Goal: Find specific page/section: Find specific page/section

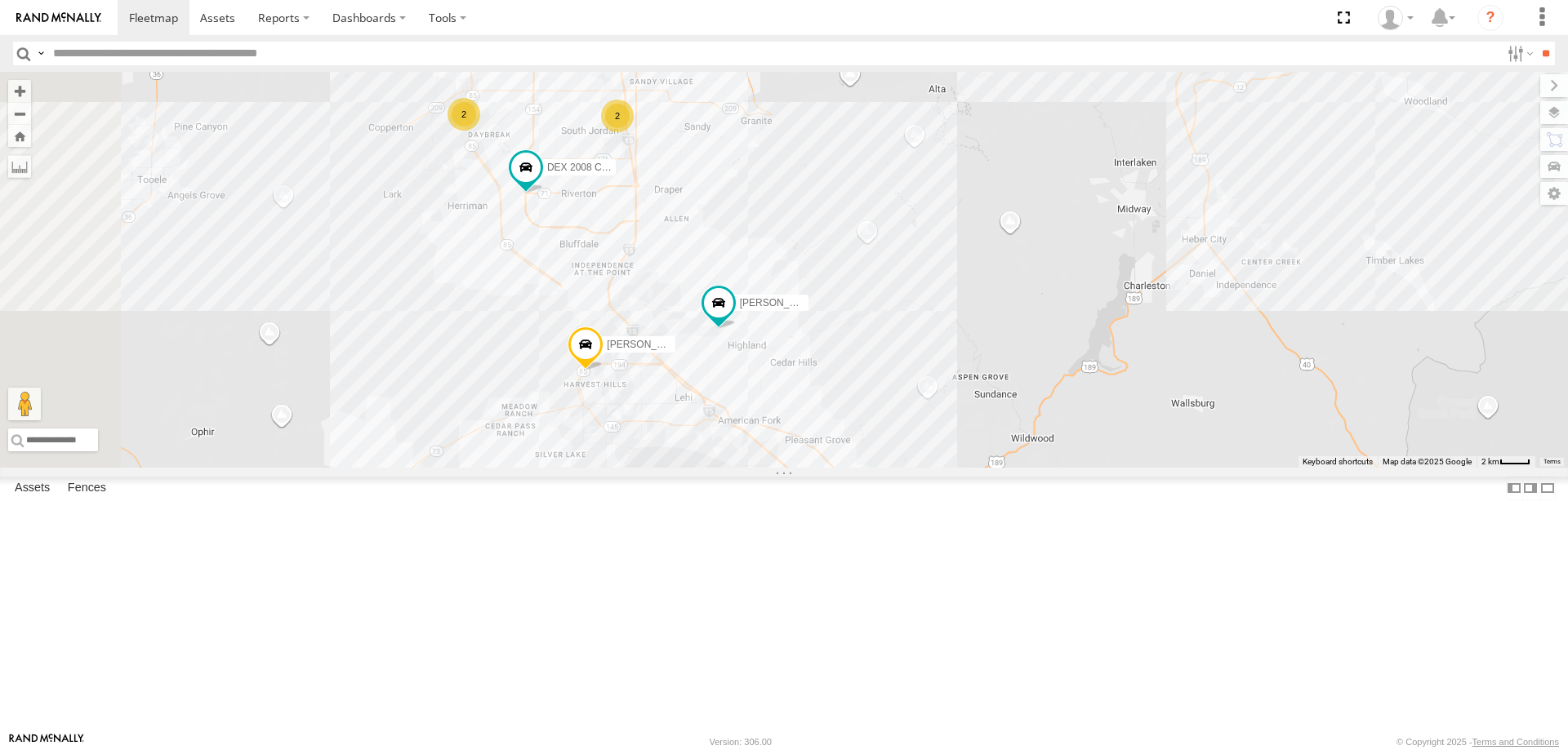
drag, startPoint x: 922, startPoint y: 426, endPoint x: 952, endPoint y: 502, distance: 81.7
click at [952, 467] on div "[PERSON_NAME] 2020 F350 GT2 [PERSON_NAME] 2017 E350 GT1 [PERSON_NAME] -2023 F15…" at bounding box center [784, 270] width 1568 height 396
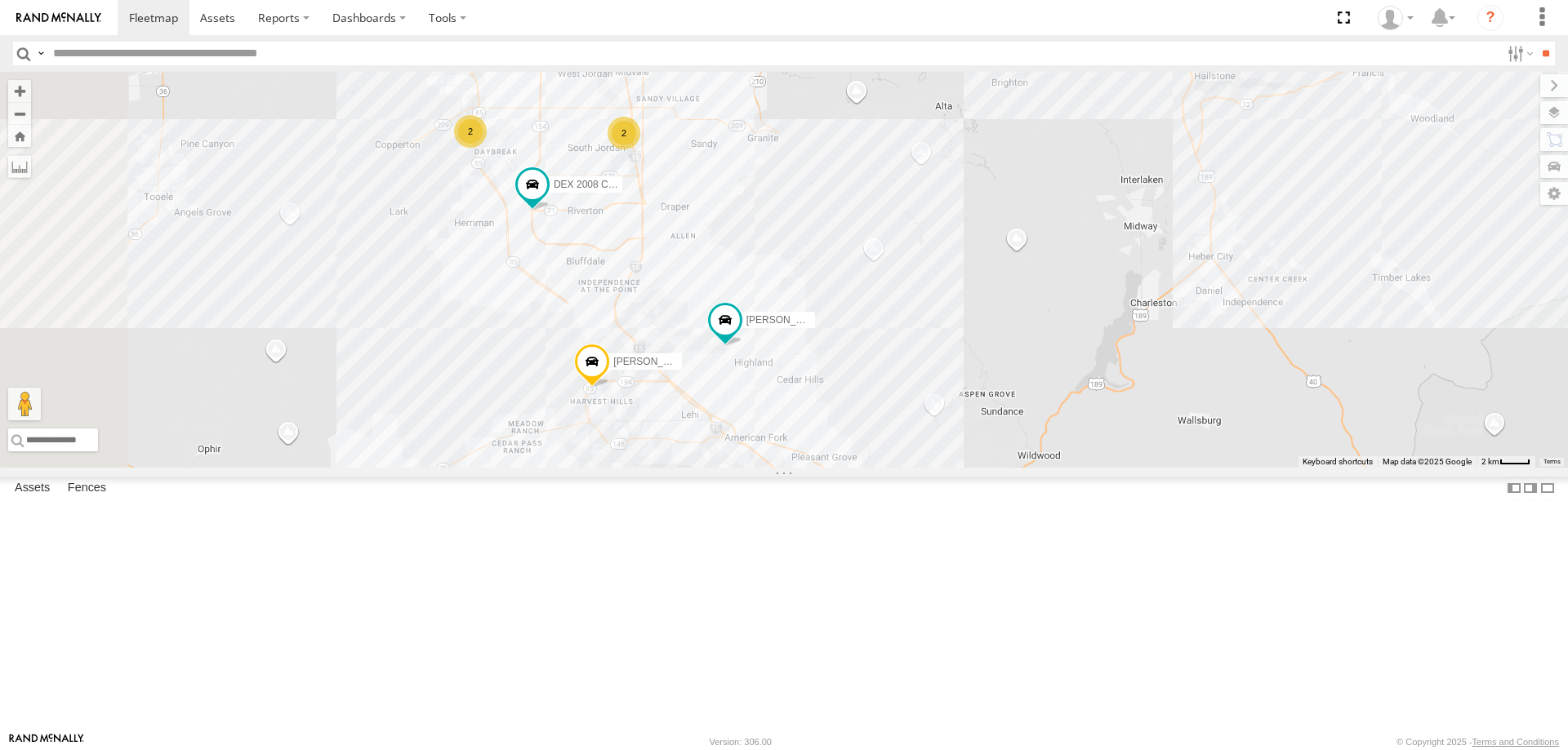
click at [821, 284] on div "[PERSON_NAME] 2020 F350 GT2 [PERSON_NAME] 2017 E350 GT1 [PERSON_NAME] -2023 F15…" at bounding box center [784, 270] width 1568 height 396
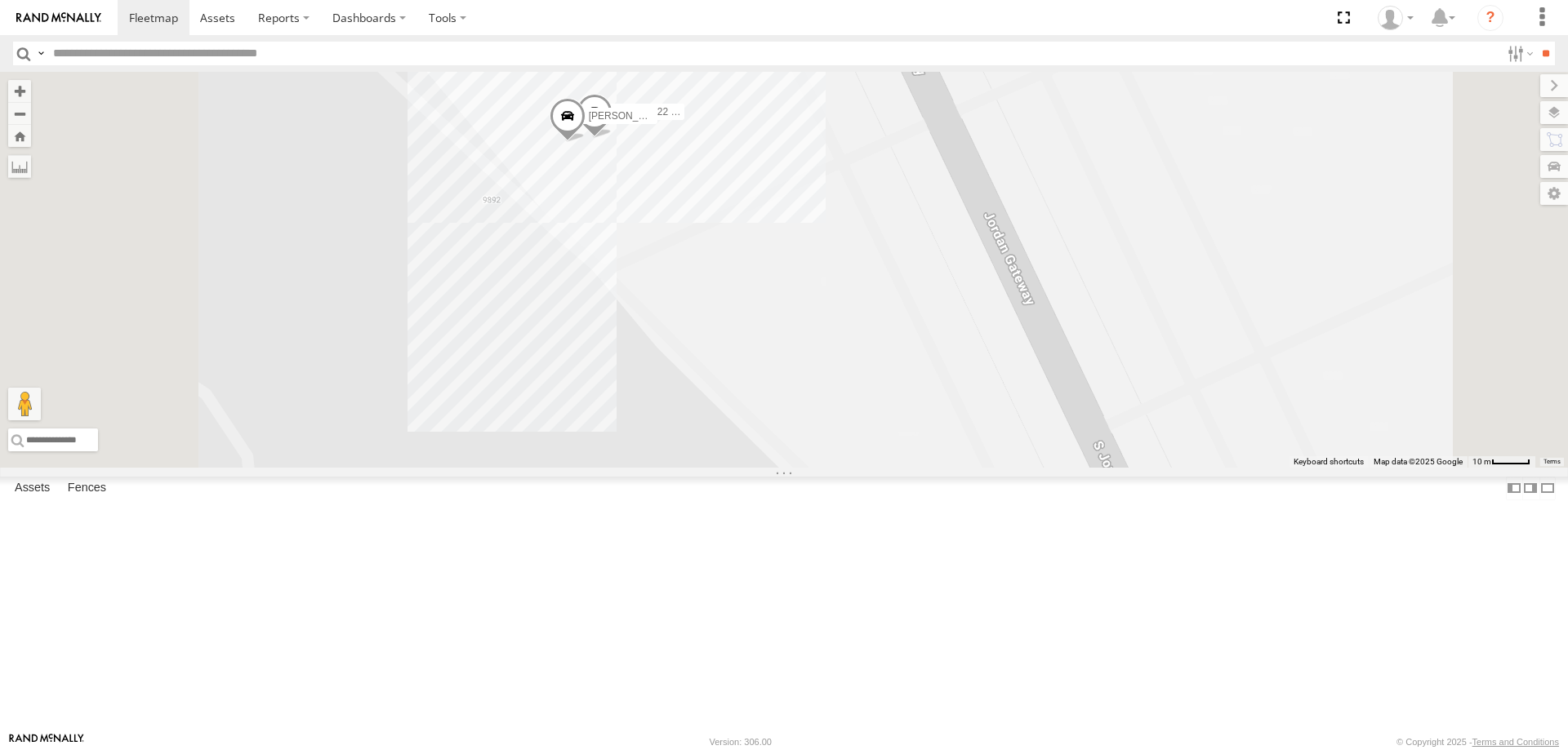
drag, startPoint x: 766, startPoint y: 313, endPoint x: 810, endPoint y: 407, distance: 103.8
click at [805, 412] on div "[PERSON_NAME] 2020 F350 GT2 [PERSON_NAME] 2017 E350 GT1 [PERSON_NAME] -2023 F15…" at bounding box center [784, 270] width 1568 height 396
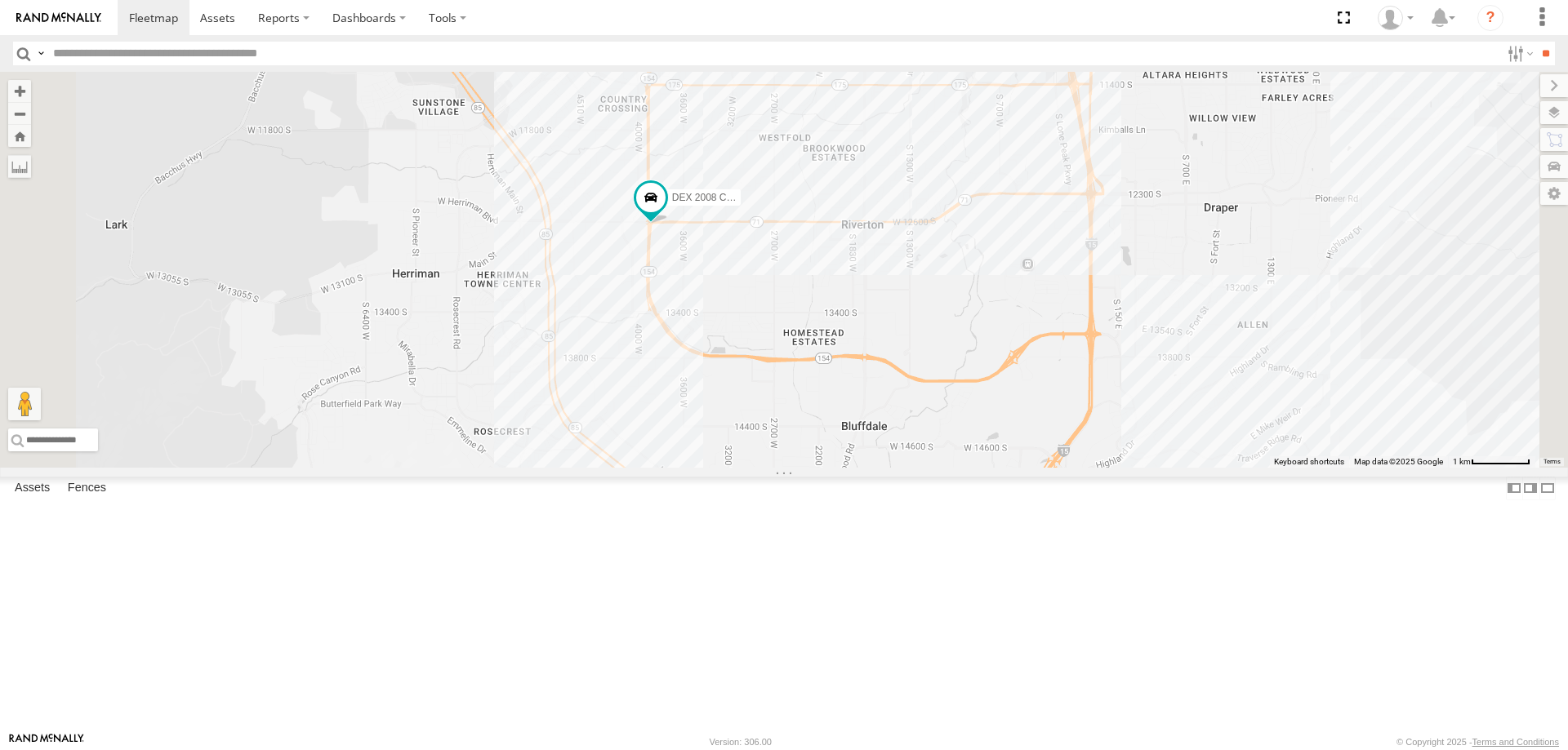
click at [888, 270] on div "[PERSON_NAME] 2020 F350 GT2 [PERSON_NAME] 2017 E350 GT1 [PERSON_NAME] -2023 F15…" at bounding box center [784, 270] width 1568 height 396
click at [925, 321] on div "[PERSON_NAME] 2020 F350 GT2 [PERSON_NAME] 2017 E350 GT1 [PERSON_NAME] -2023 F15…" at bounding box center [784, 270] width 1568 height 396
